Goal: Information Seeking & Learning: Find specific fact

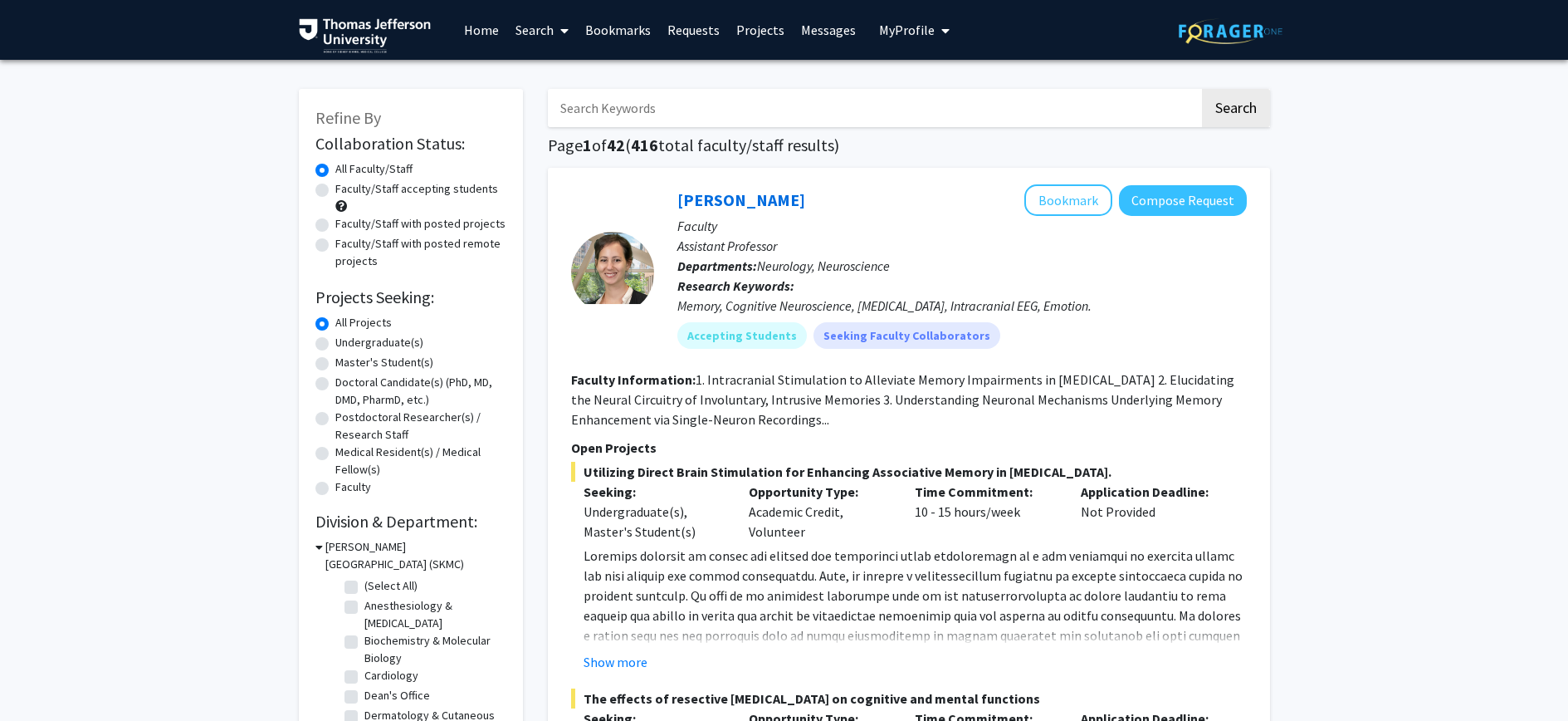
click at [705, 37] on link "Requests" at bounding box center [694, 30] width 69 height 58
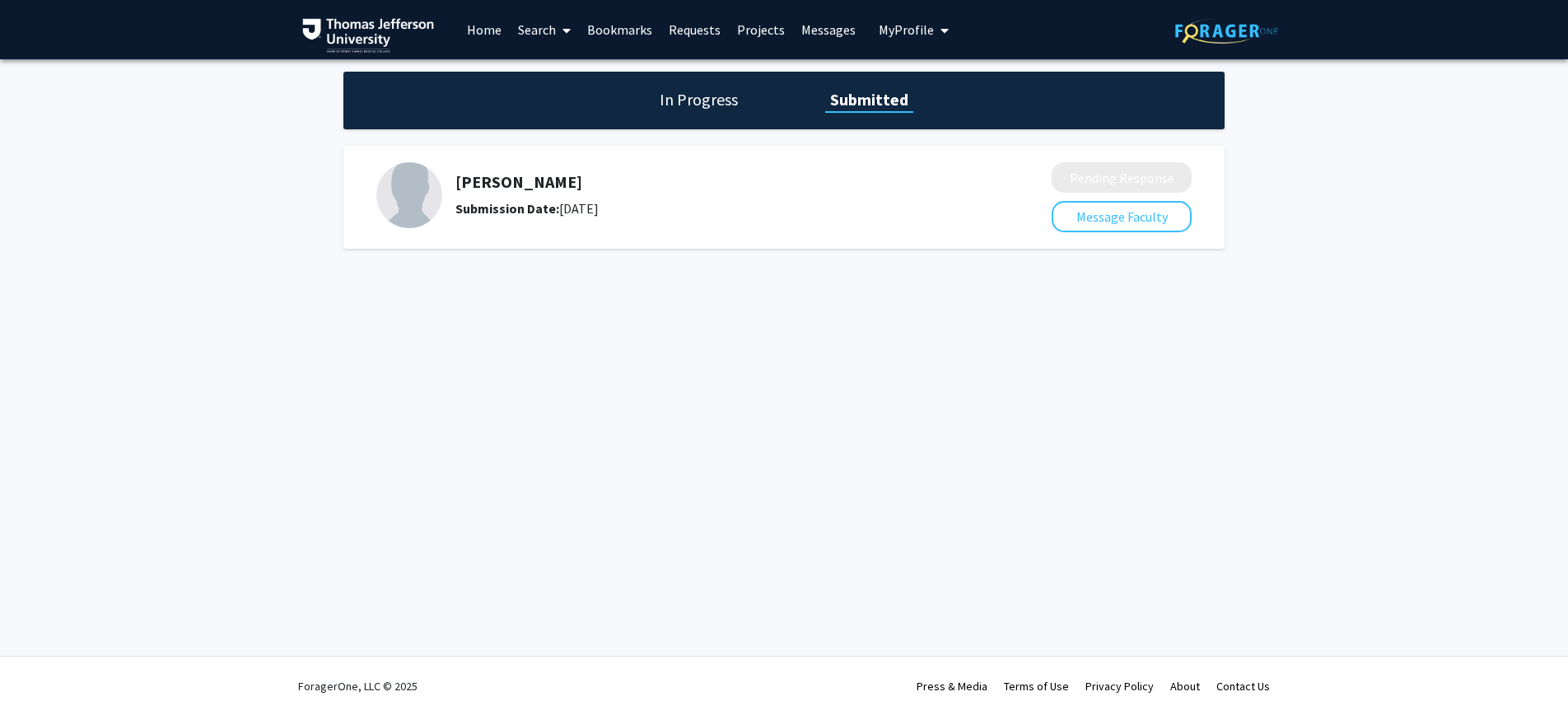
click at [529, 188] on h5 "[PERSON_NAME]" at bounding box center [710, 181] width 509 height 20
click at [542, 33] on link "Search" at bounding box center [544, 30] width 69 height 57
click at [542, 74] on span "Faculty/Staff" at bounding box center [570, 75] width 121 height 33
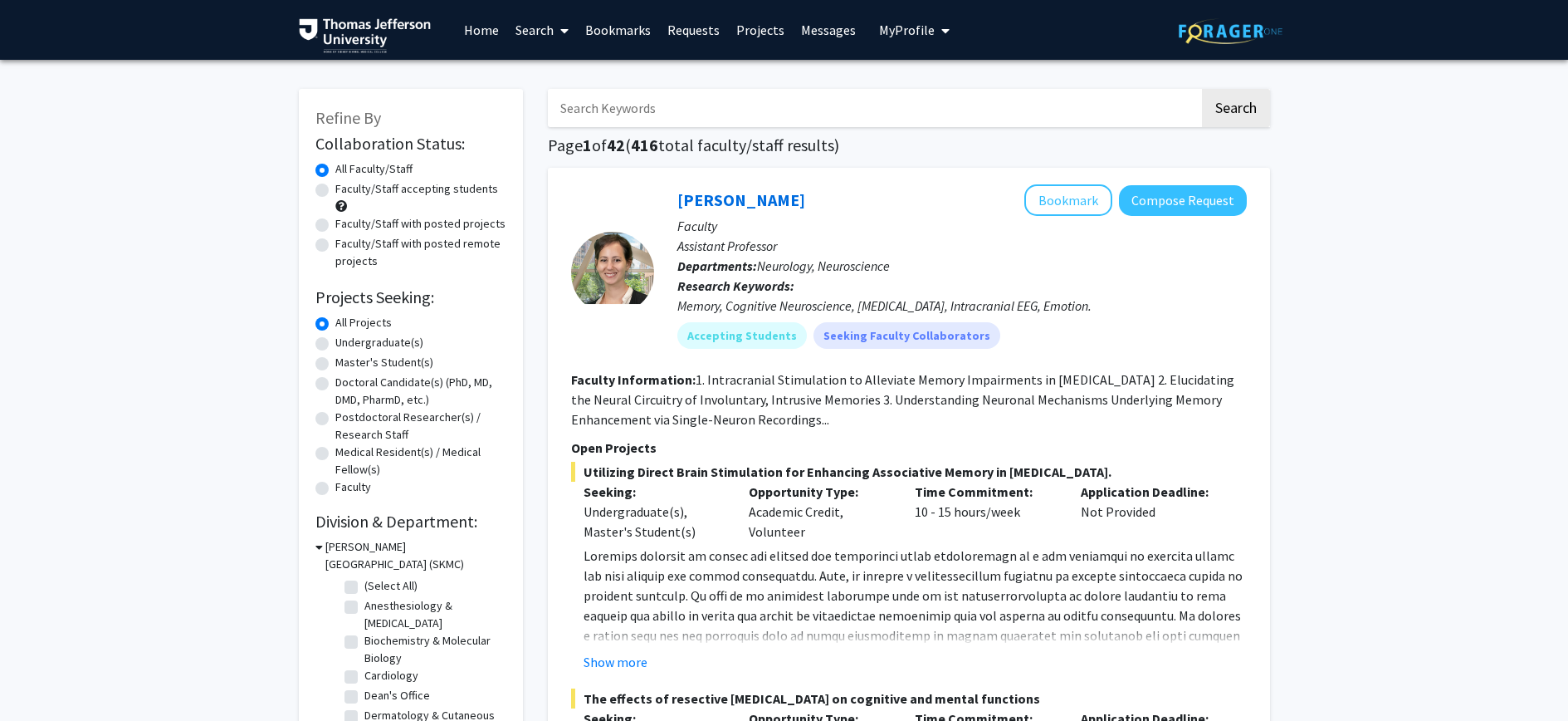
click at [712, 105] on input "Search Keywords" at bounding box center [873, 108] width 652 height 39
type input "short"
click at [1202, 89] on button "Search" at bounding box center [1236, 108] width 68 height 39
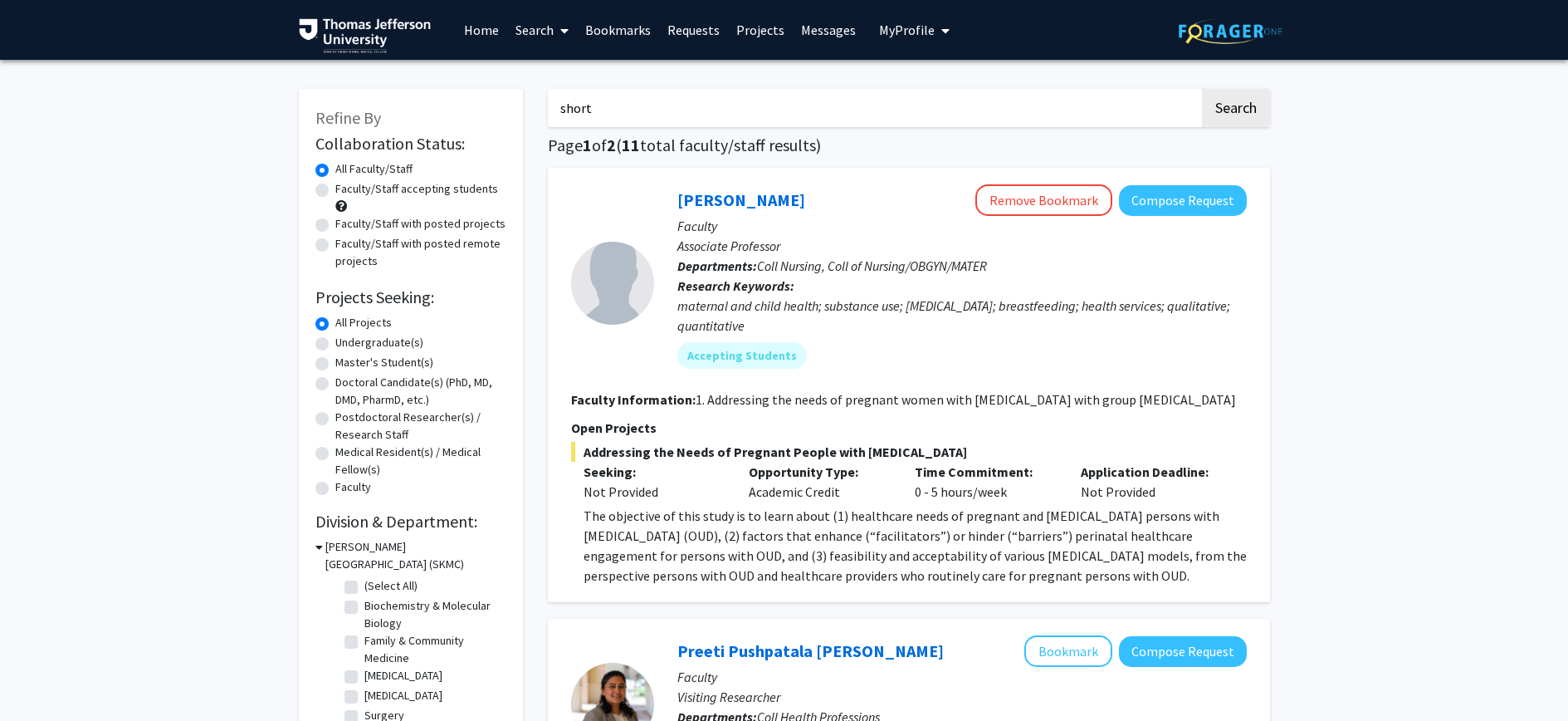
click at [752, 197] on link "[PERSON_NAME]" at bounding box center [741, 200] width 128 height 21
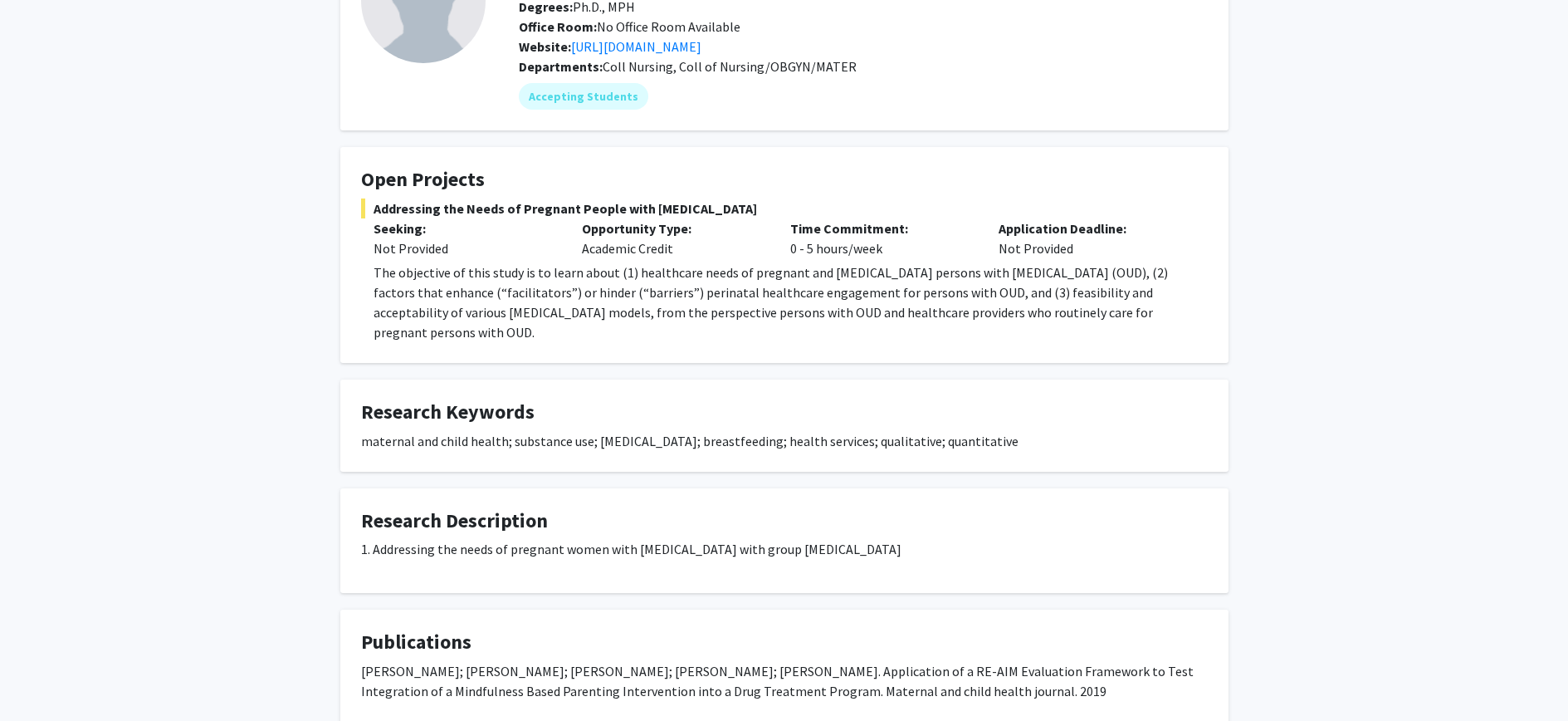
scroll to position [425, 0]
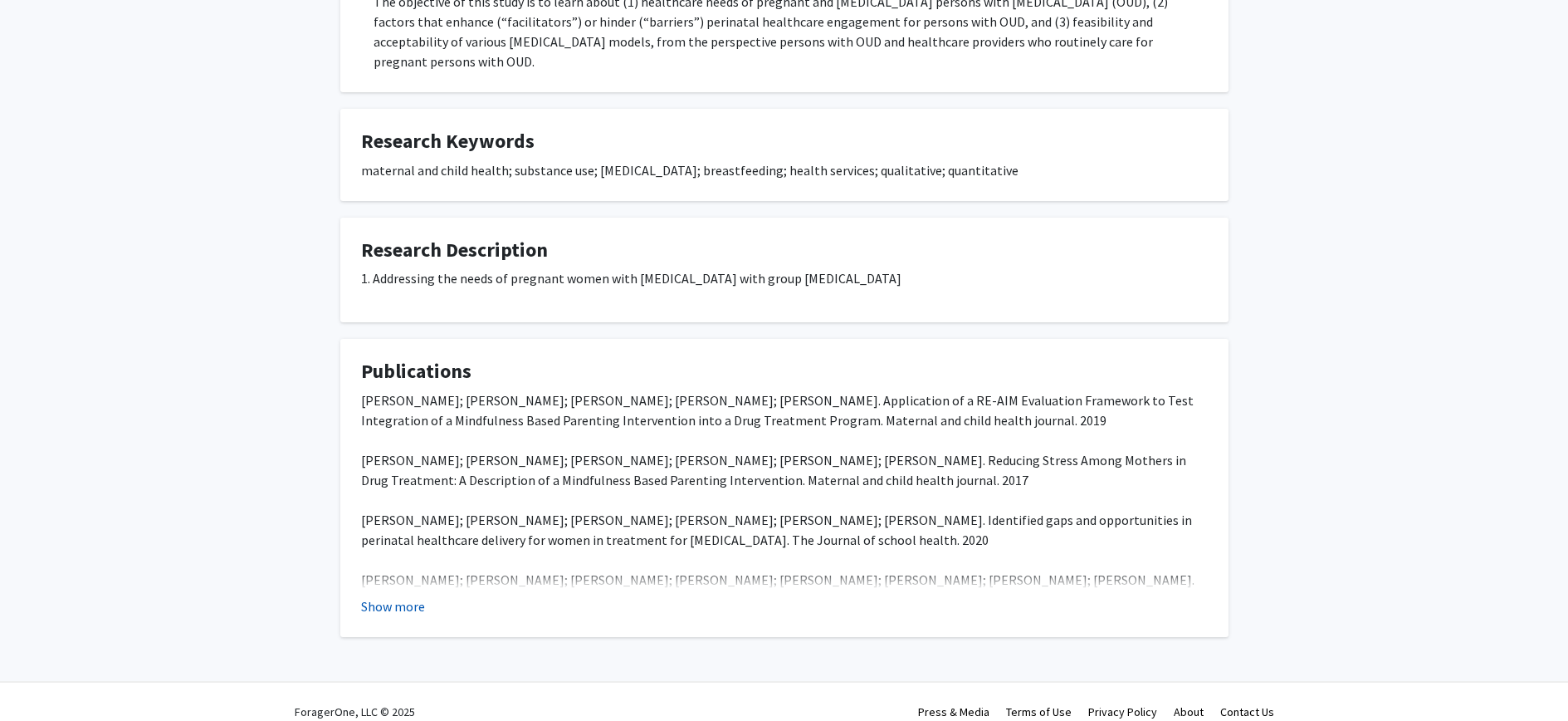
click at [400, 596] on button "Show more" at bounding box center [393, 605] width 64 height 20
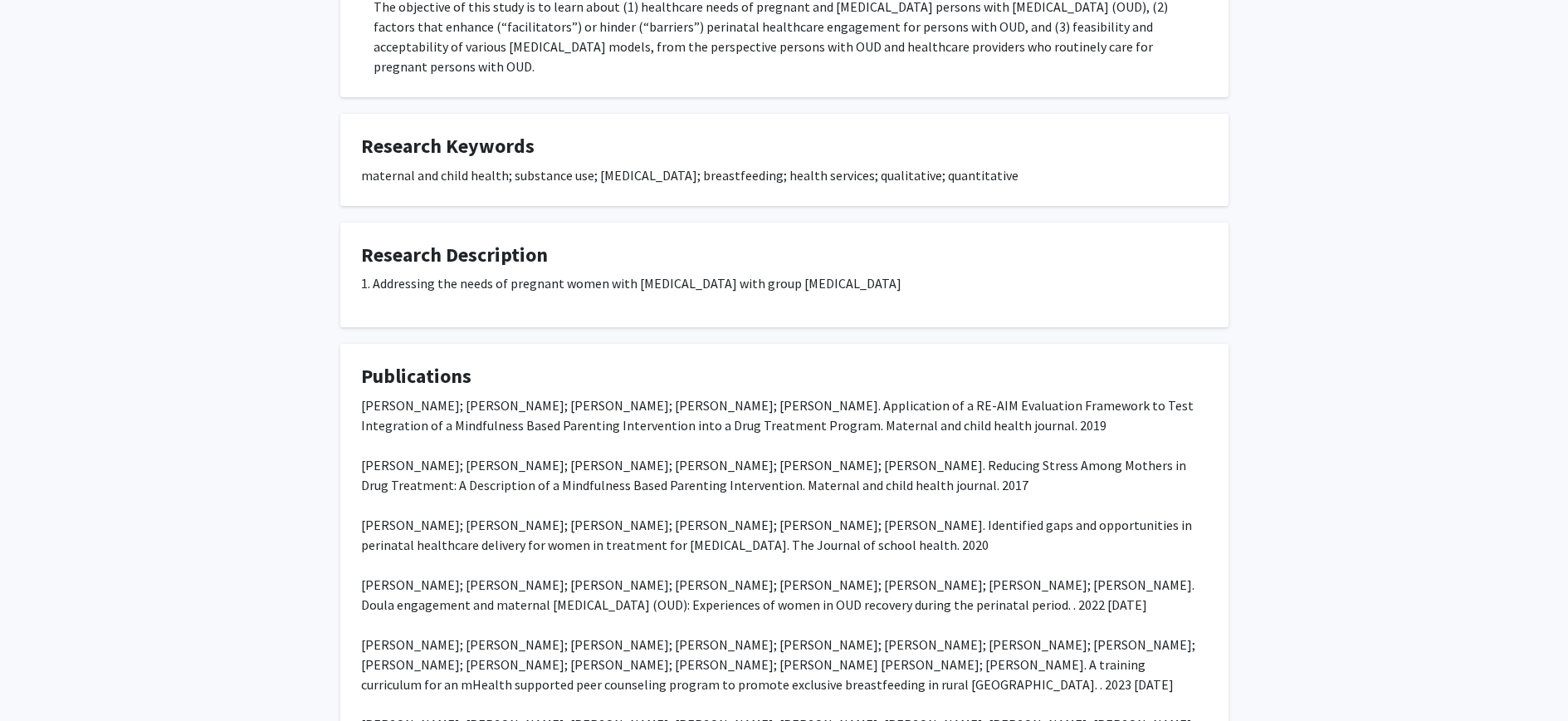
scroll to position [450, 0]
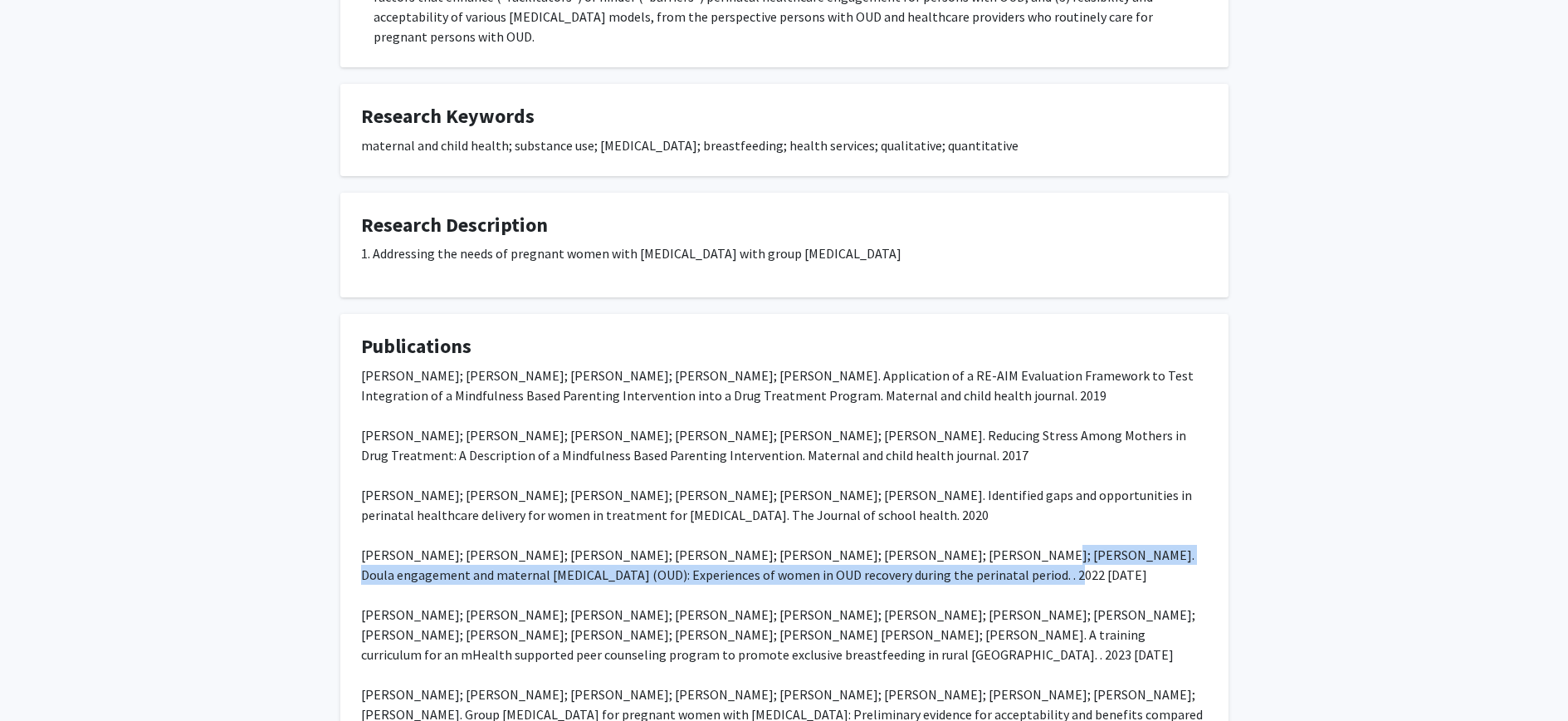
drag, startPoint x: 939, startPoint y: 538, endPoint x: 776, endPoint y: 523, distance: 163.7
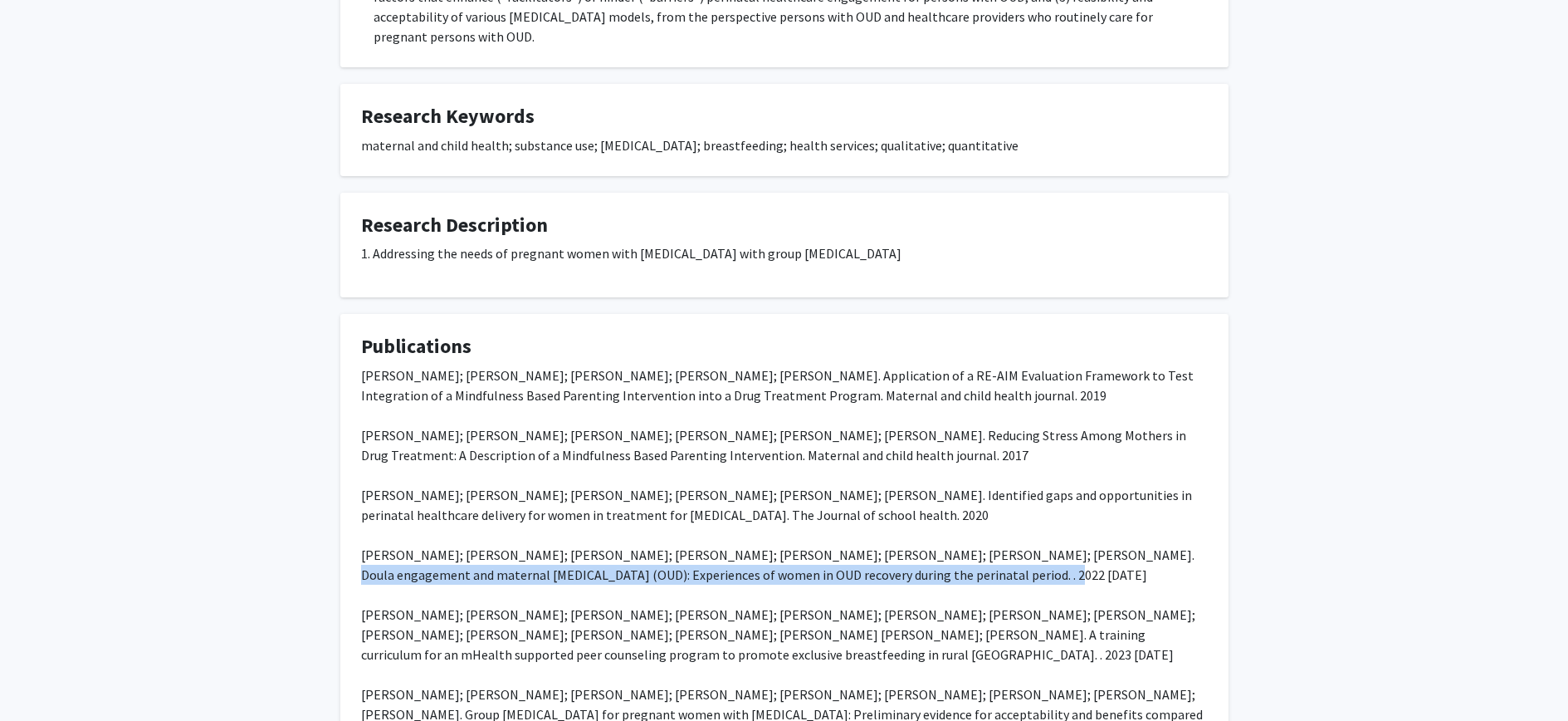
drag, startPoint x: 930, startPoint y: 555, endPoint x: 1044, endPoint y: 538, distance: 115.3
copy div "Doula engagement and maternal [MEDICAL_DATA] (OUD): Experiences of women in OUD…"
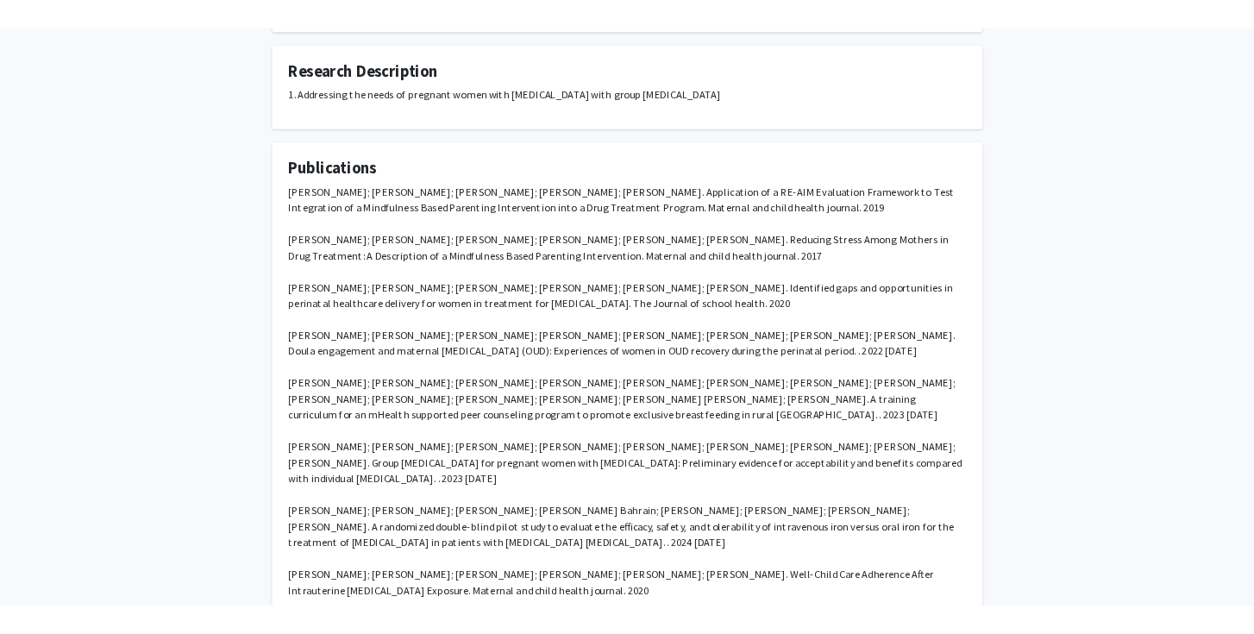
scroll to position [656, 0]
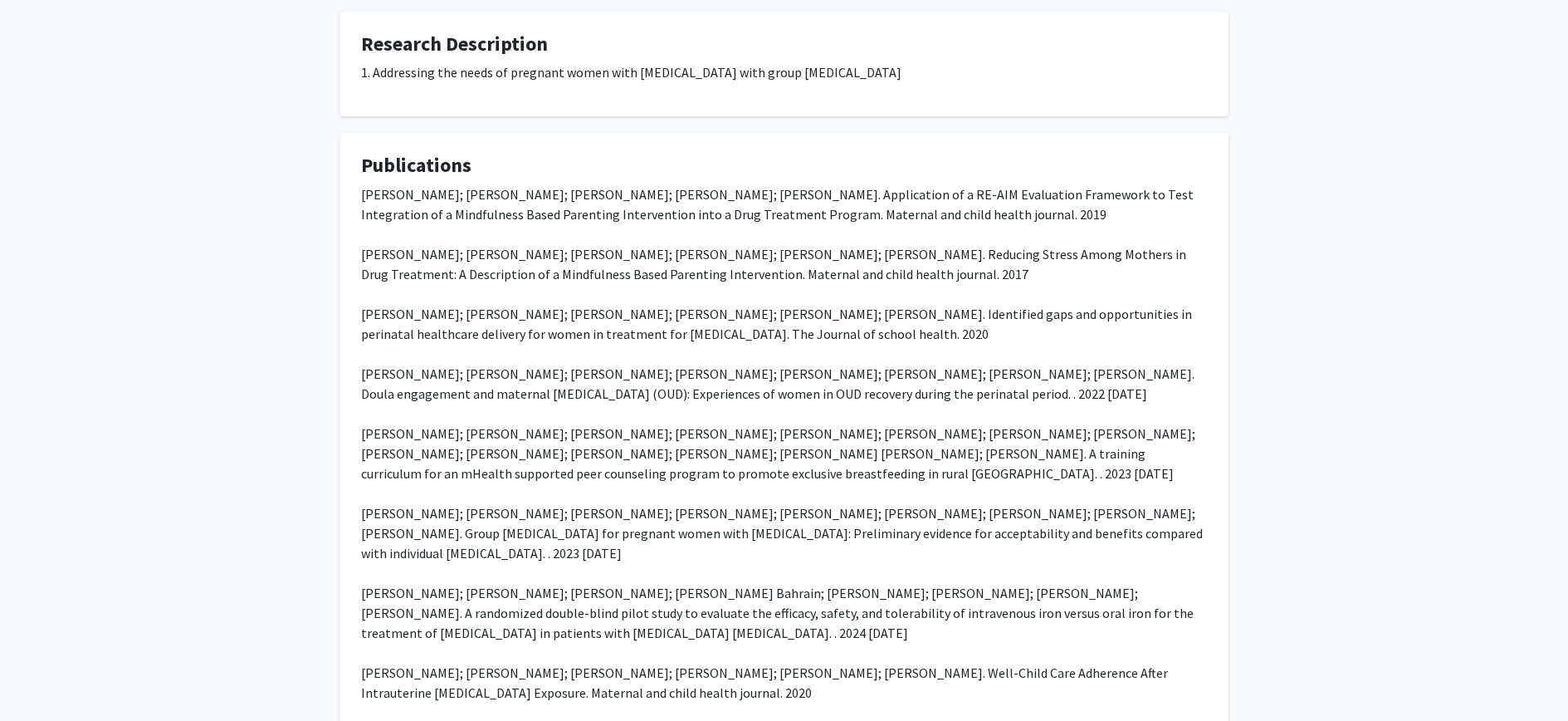
drag, startPoint x: 494, startPoint y: 534, endPoint x: 436, endPoint y: 517, distance: 60.4
copy div "Group [MEDICAL_DATA] for pregnant women with [MEDICAL_DATA]: Preliminary eviden…"
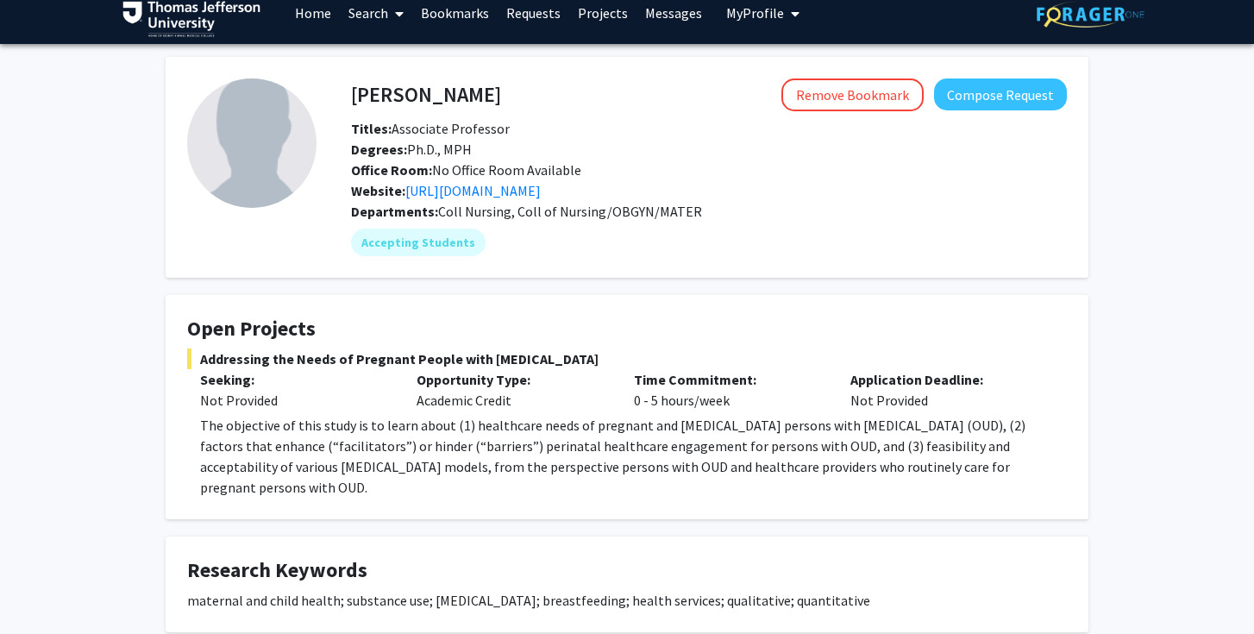
scroll to position [36, 0]
